Goal: Book appointment/travel/reservation

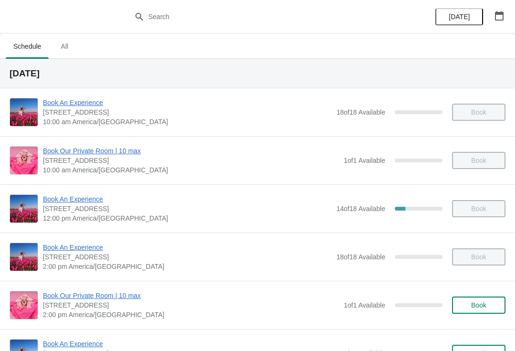
click at [495, 16] on icon "button" at bounding box center [499, 16] width 9 height 10
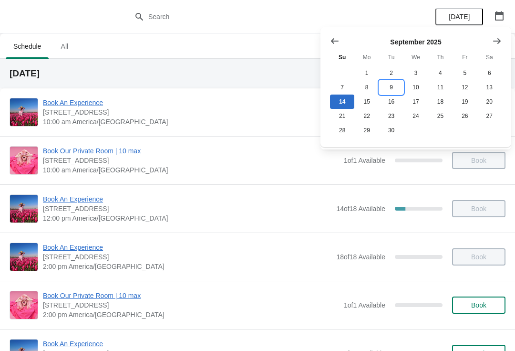
click at [391, 83] on button "9" at bounding box center [391, 87] width 24 height 14
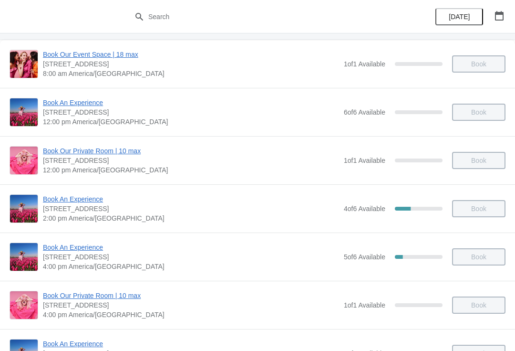
scroll to position [56, 0]
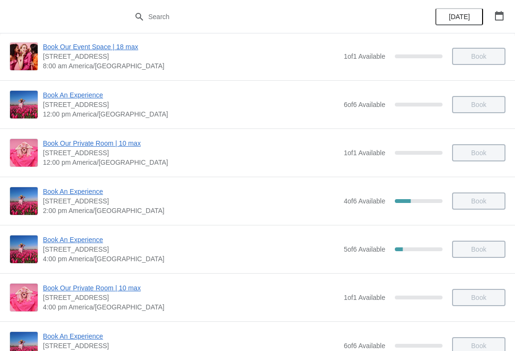
click at [65, 241] on span "Book An Experience" at bounding box center [191, 240] width 296 height 10
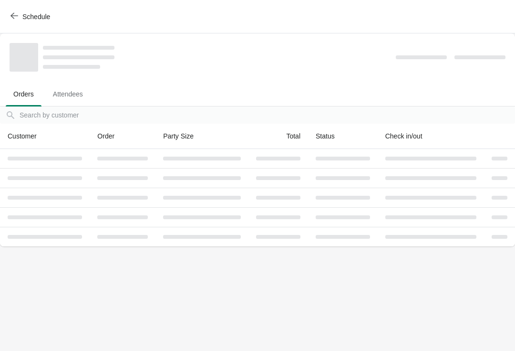
scroll to position [0, 0]
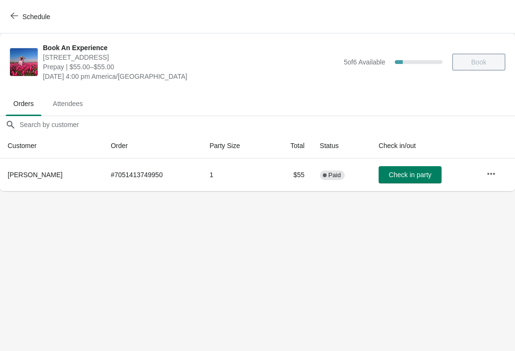
click at [493, 173] on icon "button" at bounding box center [492, 173] width 8 height 2
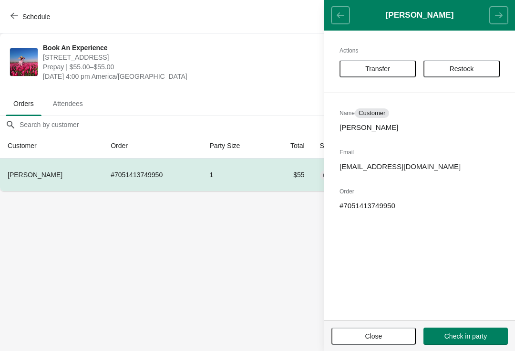
click at [359, 62] on button "Transfer" at bounding box center [378, 68] width 76 height 17
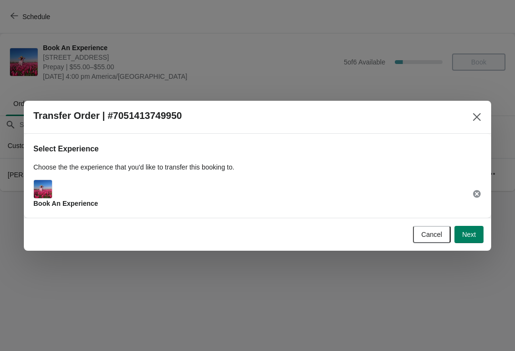
click at [469, 231] on span "Next" at bounding box center [469, 235] width 14 height 8
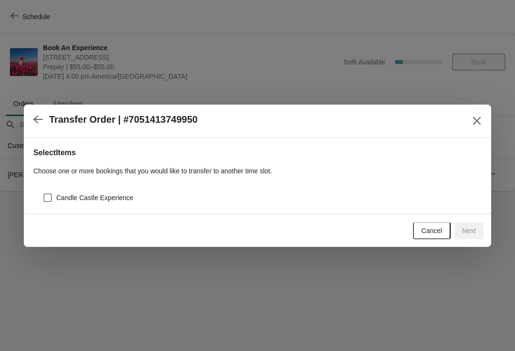
click at [42, 203] on div "Candle Castle Experience" at bounding box center [257, 193] width 449 height 21
click at [51, 195] on span at bounding box center [47, 197] width 9 height 9
click at [44, 194] on input "Candle Castle Experience" at bounding box center [43, 193] width 0 height 0
checkbox input "true"
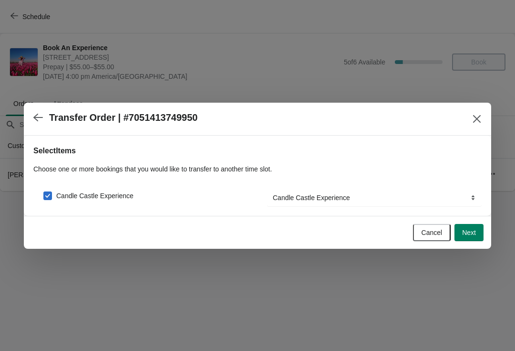
click at [470, 233] on span "Next" at bounding box center [469, 233] width 14 height 8
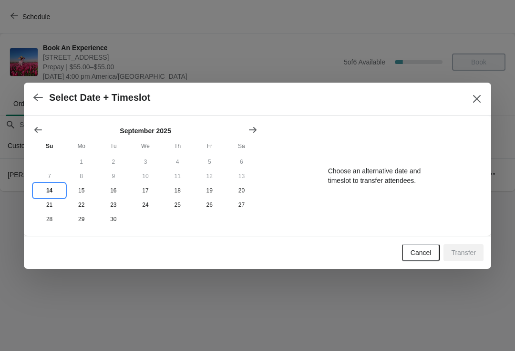
click at [46, 187] on button "14" at bounding box center [49, 190] width 32 height 14
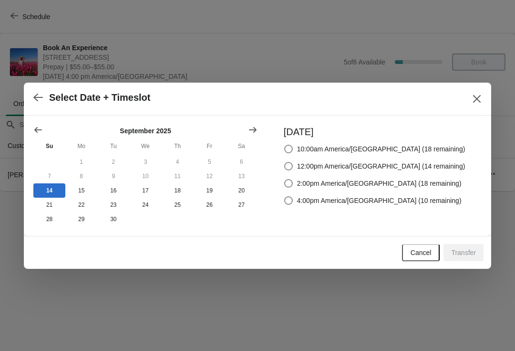
click at [293, 196] on span at bounding box center [288, 200] width 9 height 9
click at [285, 196] on input "4:00pm America/[GEOGRAPHIC_DATA] (10 remaining)" at bounding box center [284, 196] width 0 height 0
radio input "true"
click at [462, 254] on span "Transfer" at bounding box center [463, 253] width 25 height 8
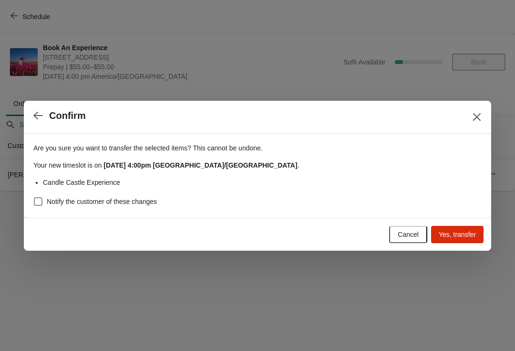
click at [43, 195] on label "Notify the customer of these changes" at bounding box center [95, 201] width 124 height 13
click at [34, 197] on input "Notify the customer of these changes" at bounding box center [34, 197] width 0 height 0
checkbox input "true"
click at [466, 223] on div "Cancel Yes, transfer" at bounding box center [256, 232] width 456 height 21
click at [452, 235] on span "Yes, transfer" at bounding box center [457, 235] width 37 height 8
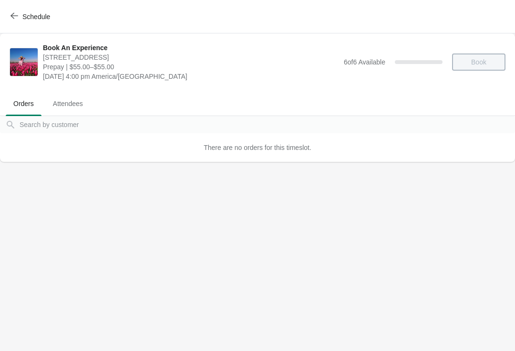
click at [10, 13] on button "Schedule" at bounding box center [31, 16] width 53 height 17
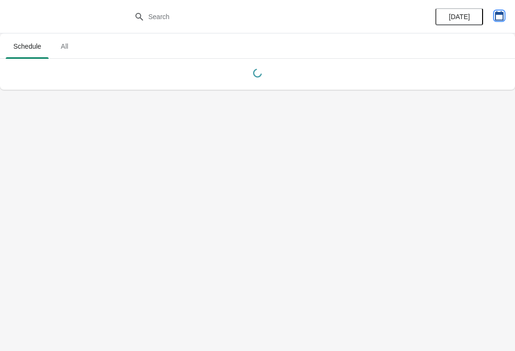
click at [495, 22] on button "button" at bounding box center [499, 15] width 17 height 17
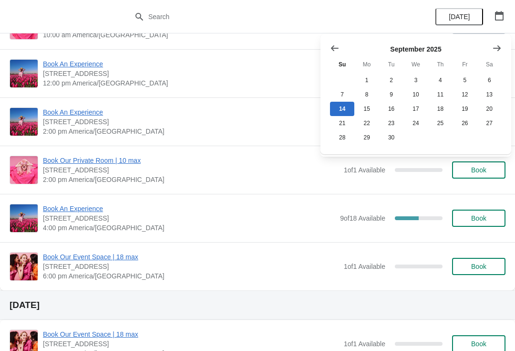
scroll to position [134, 0]
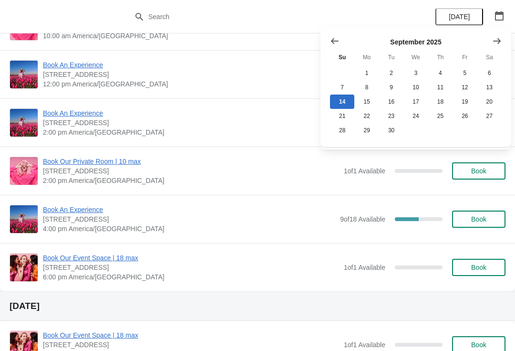
click at [72, 209] on span "Book An Experience" at bounding box center [189, 210] width 293 height 10
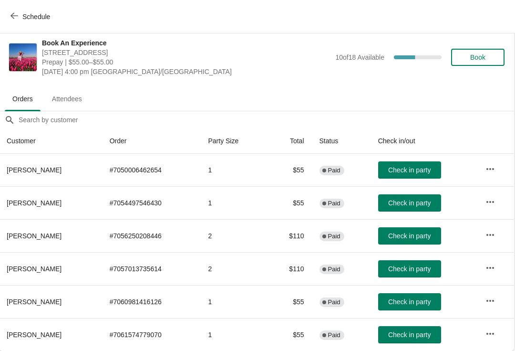
scroll to position [5, 0]
click at [406, 268] on span "Check in party" at bounding box center [410, 269] width 42 height 8
